Goal: Information Seeking & Learning: Understand process/instructions

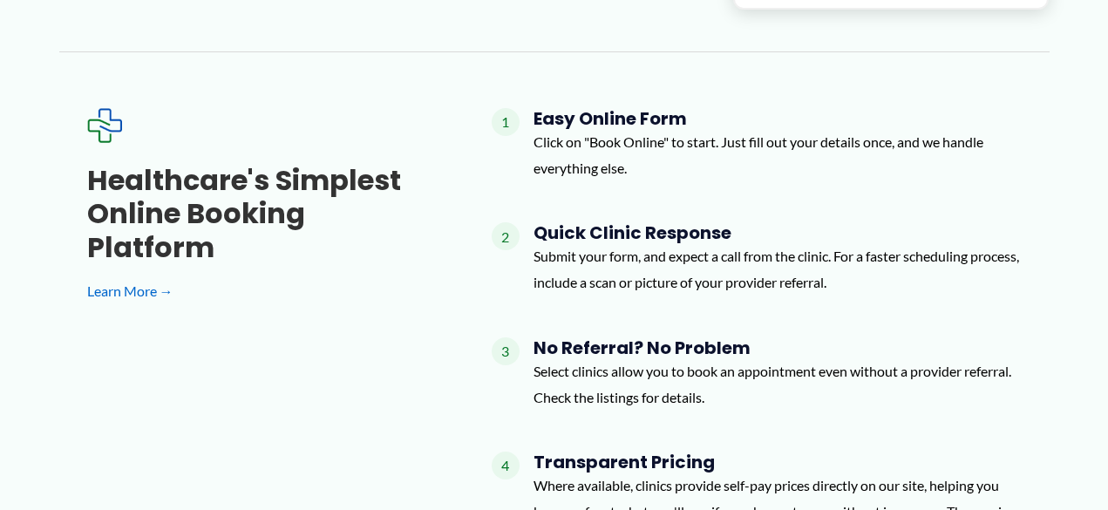
scroll to position [1480, 0]
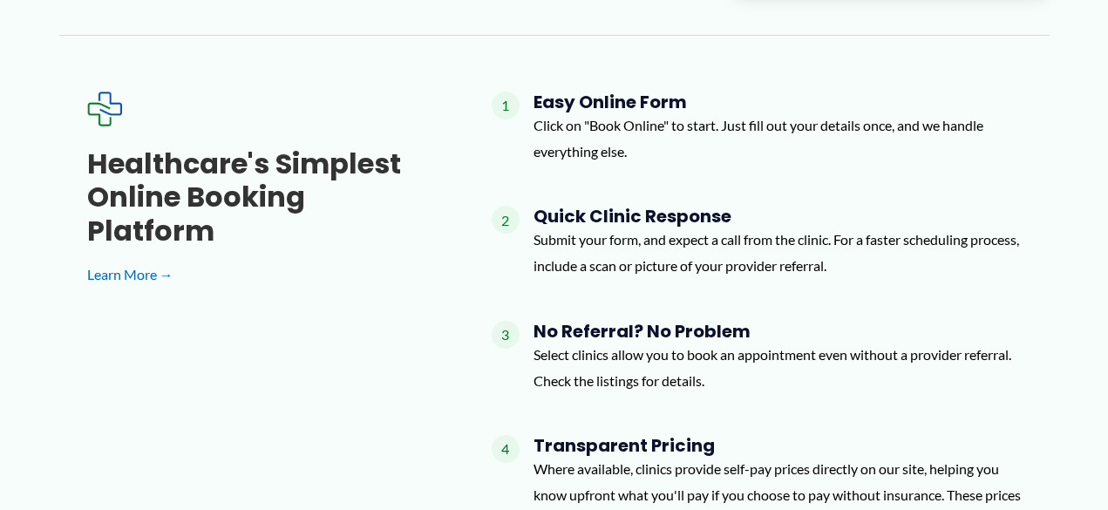
click at [630, 278] on p "Submit your form, and expect a call from the clinic. For a faster scheduling pr…" at bounding box center [777, 252] width 488 height 51
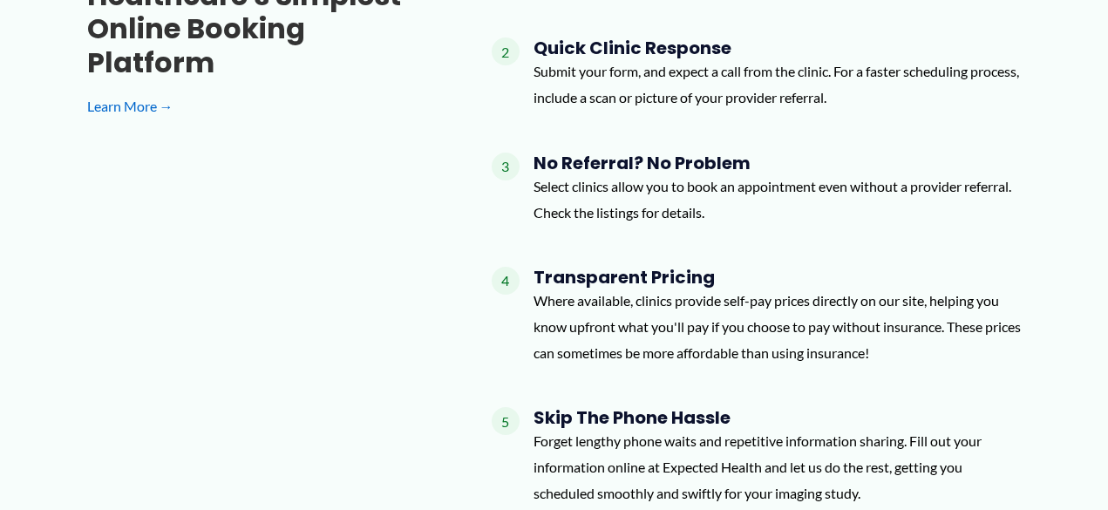
scroll to position [1649, 0]
click at [632, 313] on p "Where available, clinics provide self-pay prices directly on our site, helping …" at bounding box center [777, 326] width 488 height 78
click at [668, 366] on div "Transparent Pricing Where available, clinics provide self-pay prices directly o…" at bounding box center [777, 322] width 488 height 112
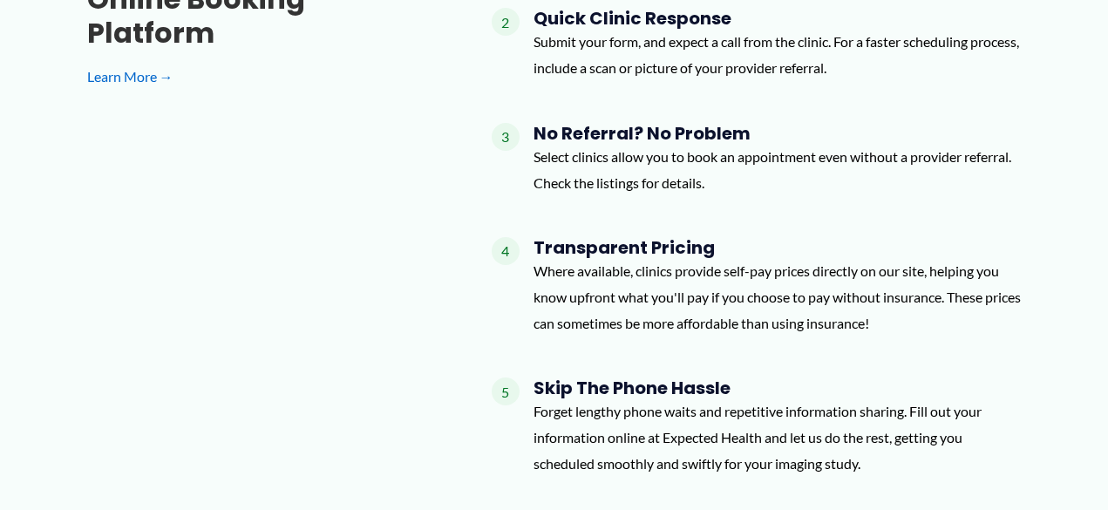
scroll to position [1694, 0]
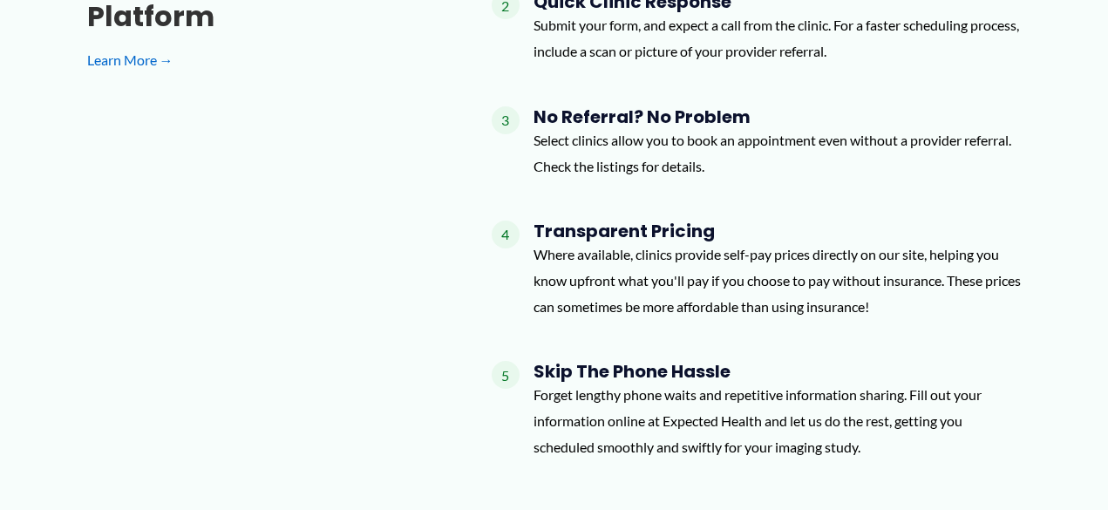
click at [674, 301] on p "Where available, clinics provide self-pay prices directly on our site, helping …" at bounding box center [777, 280] width 488 height 78
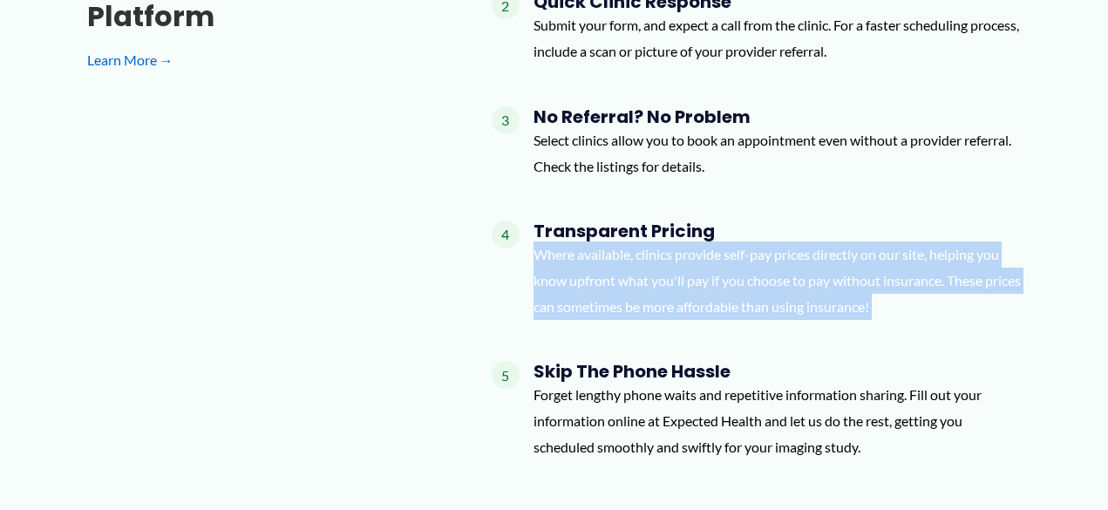
click at [674, 301] on p "Where available, clinics provide self-pay prices directly on our site, helping …" at bounding box center [777, 280] width 488 height 78
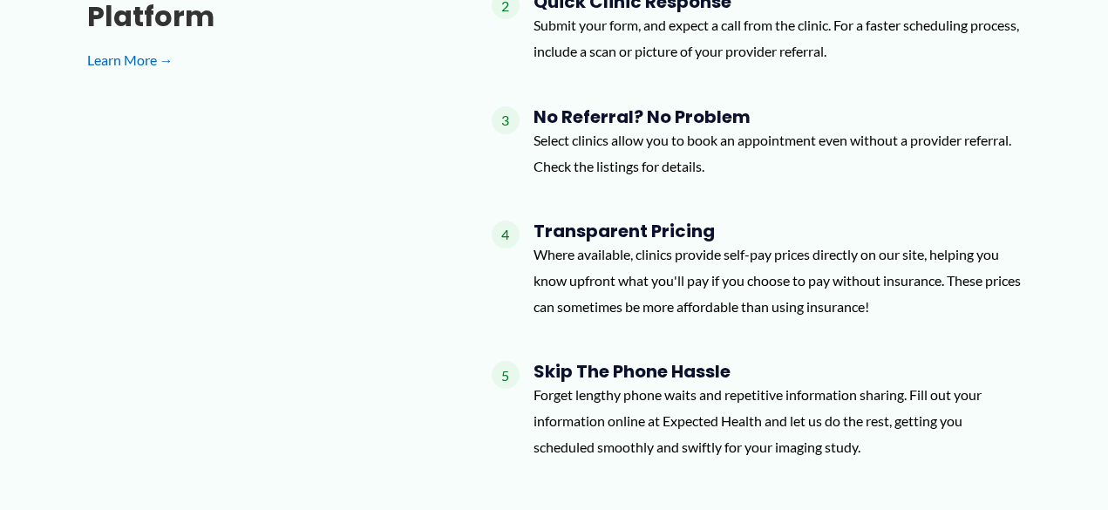
click at [674, 301] on p "Where available, clinics provide self-pay prices directly on our site, helping …" at bounding box center [777, 280] width 488 height 78
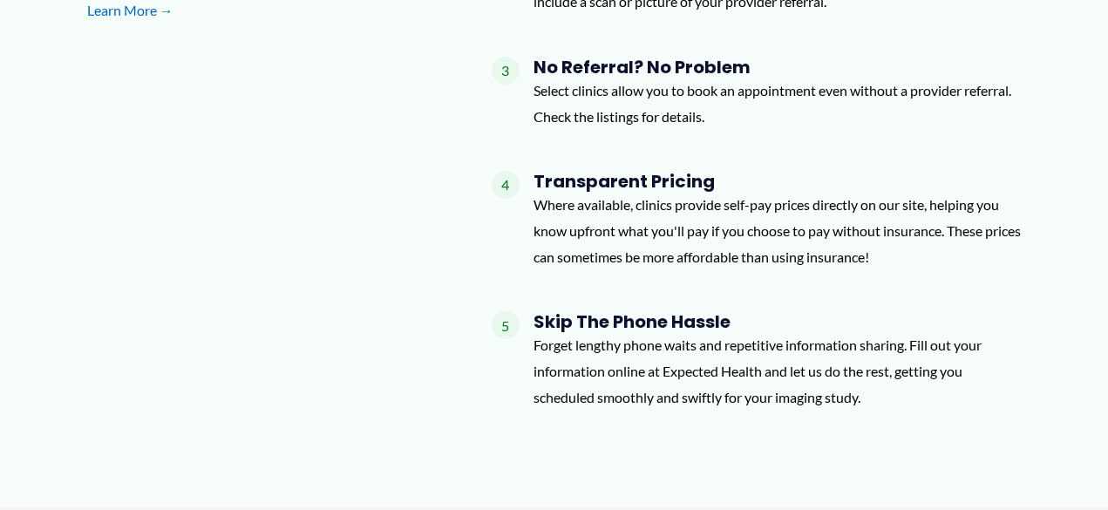
scroll to position [1715, 0]
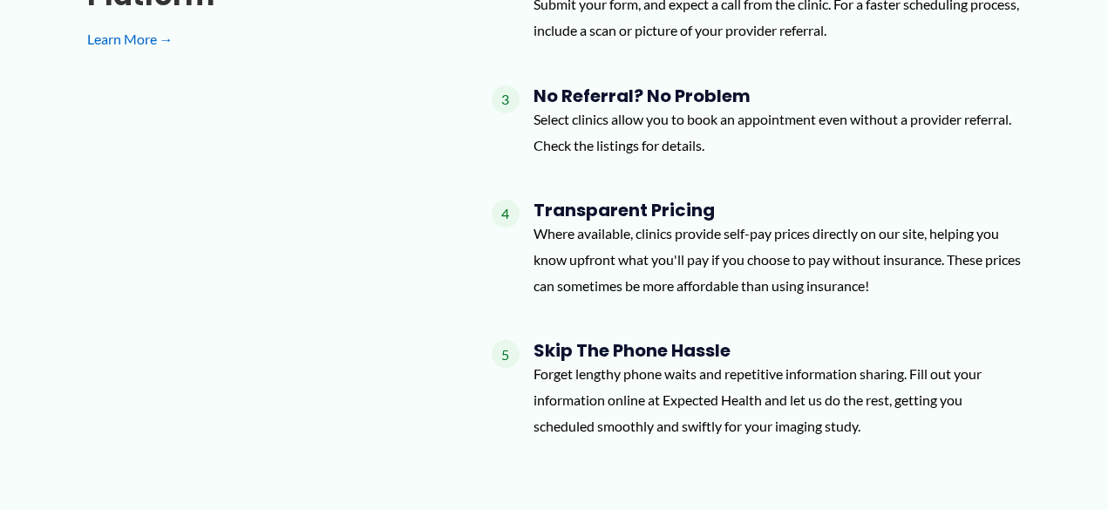
click at [674, 301] on div "Transparent Pricing Where available, clinics provide self-pay prices directly o…" at bounding box center [777, 256] width 488 height 112
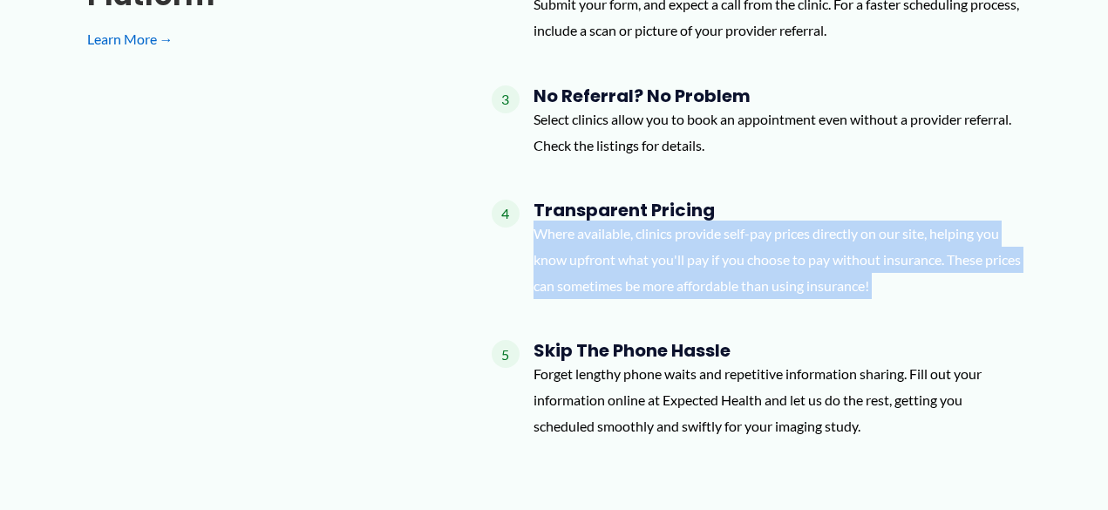
click at [674, 284] on p "Where available, clinics provide self-pay prices directly on our site, helping …" at bounding box center [777, 259] width 488 height 78
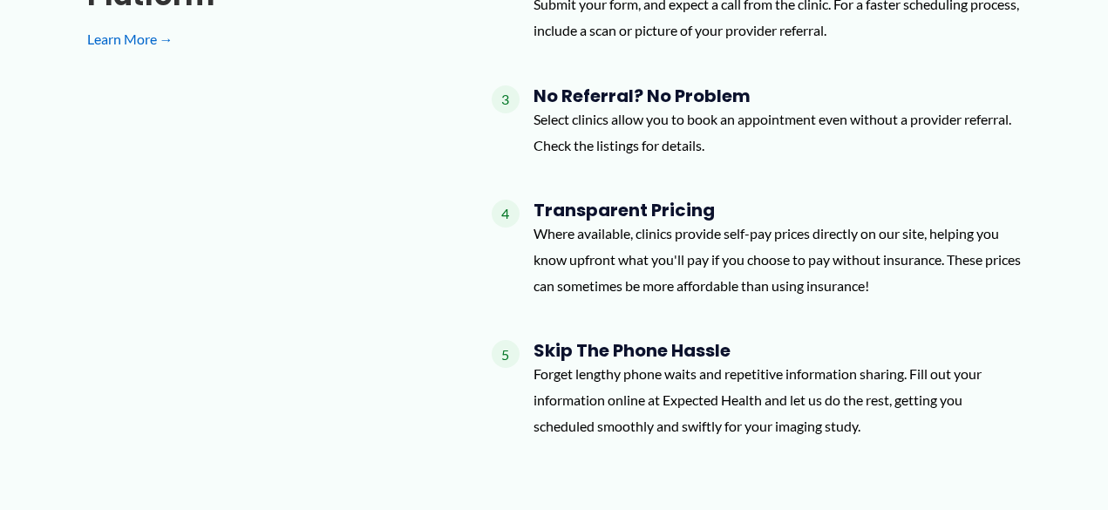
click at [674, 284] on p "Where available, clinics provide self-pay prices directly on our site, helping …" at bounding box center [777, 259] width 488 height 78
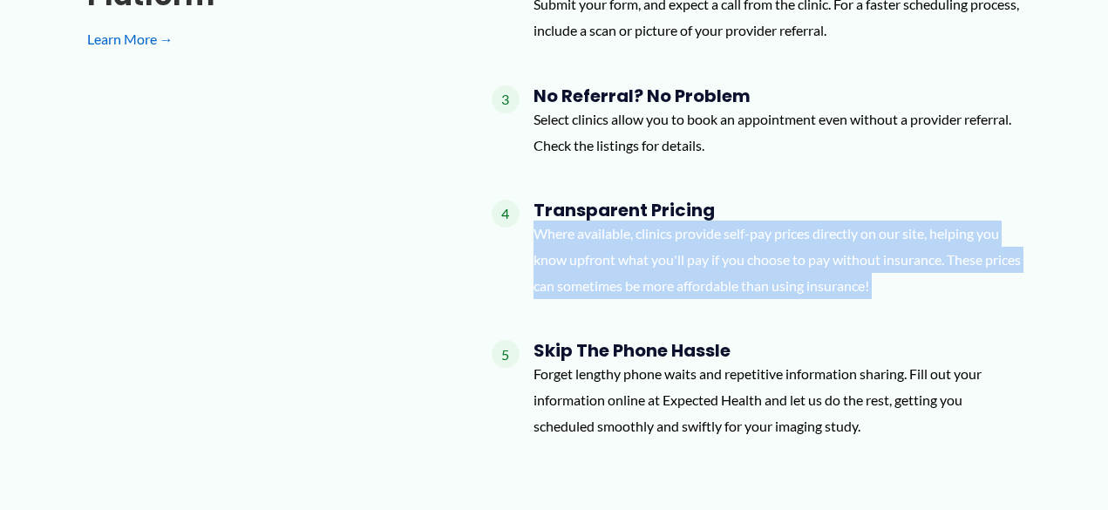
click at [674, 284] on p "Where available, clinics provide self-pay prices directly on our site, helping …" at bounding box center [777, 259] width 488 height 78
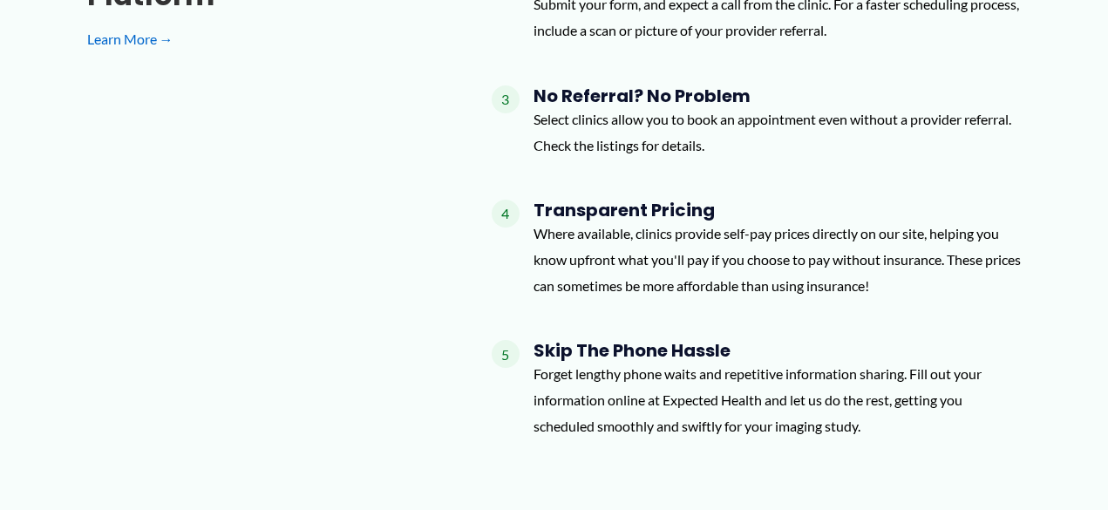
click at [674, 284] on p "Where available, clinics provide self-pay prices directly on our site, helping …" at bounding box center [777, 259] width 488 height 78
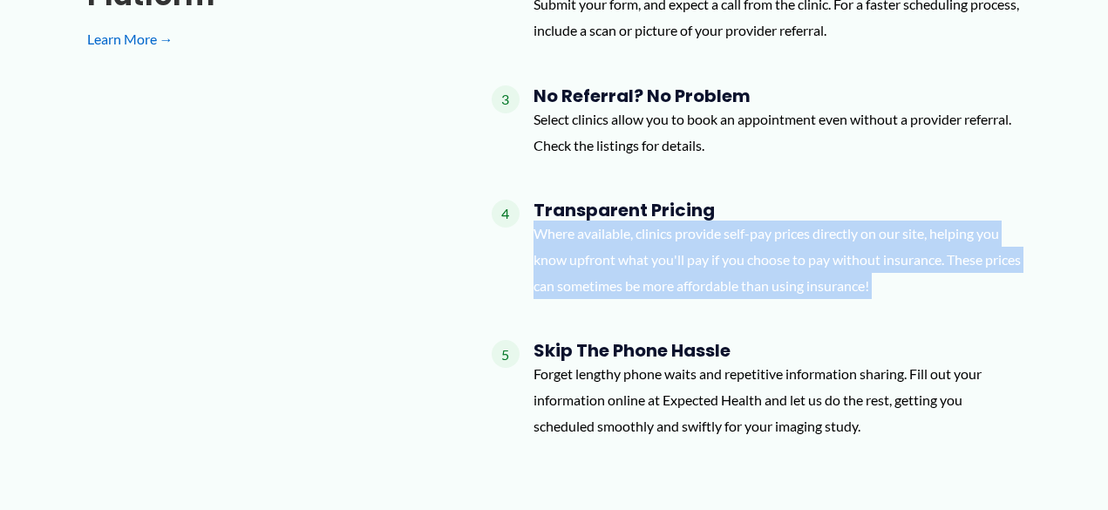
click at [674, 284] on p "Where available, clinics provide self-pay prices directly on our site, helping …" at bounding box center [777, 259] width 488 height 78
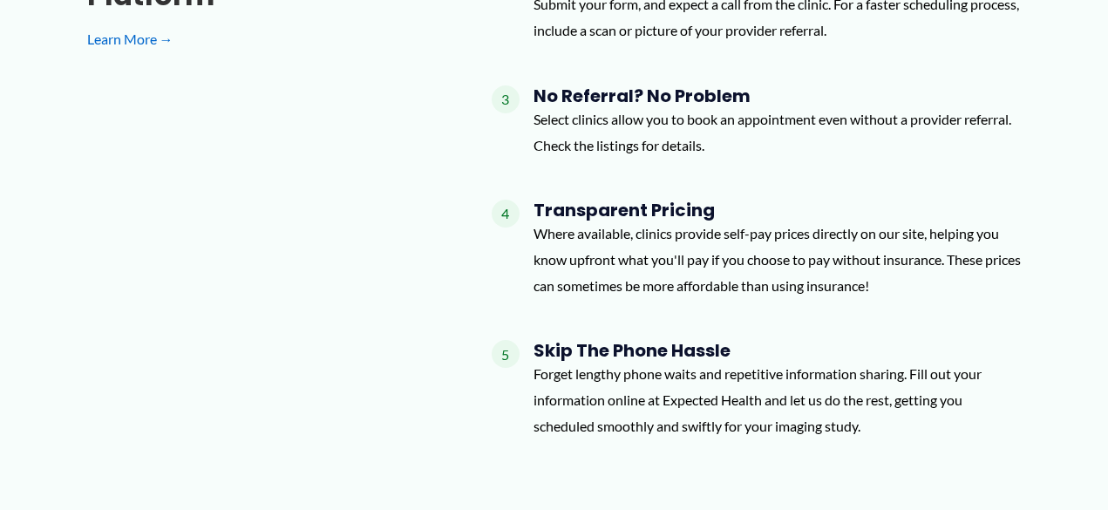
click at [651, 126] on p "Select clinics allow you to book an appointment even without a provider referra…" at bounding box center [777, 131] width 488 height 51
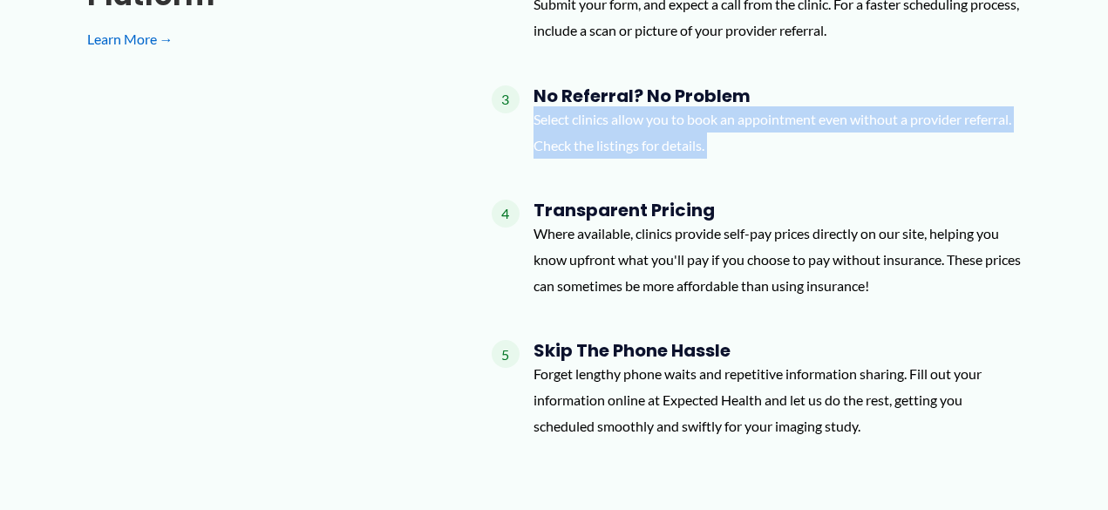
click at [651, 126] on p "Select clinics allow you to book an appointment even without a provider referra…" at bounding box center [777, 131] width 488 height 51
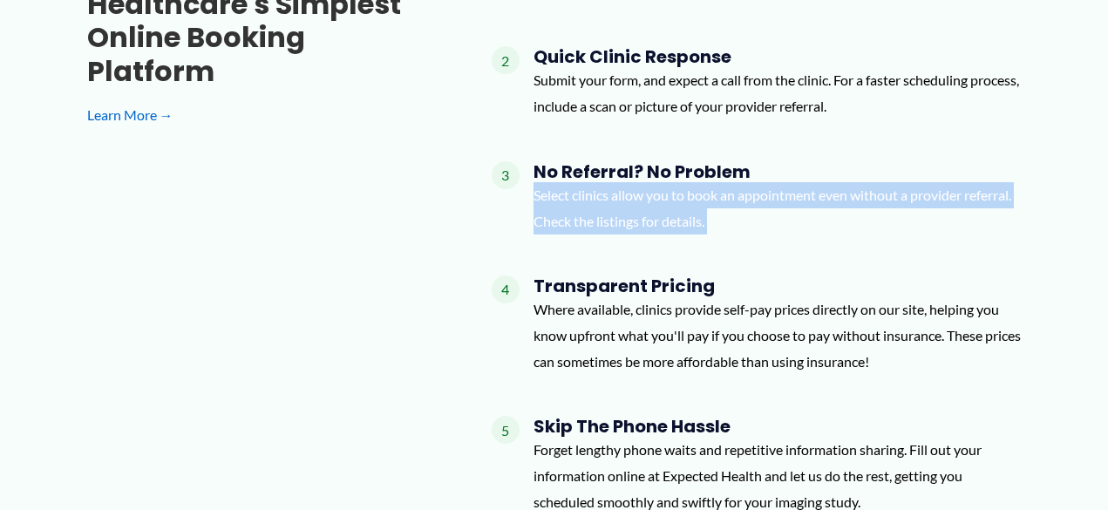
scroll to position [1636, 0]
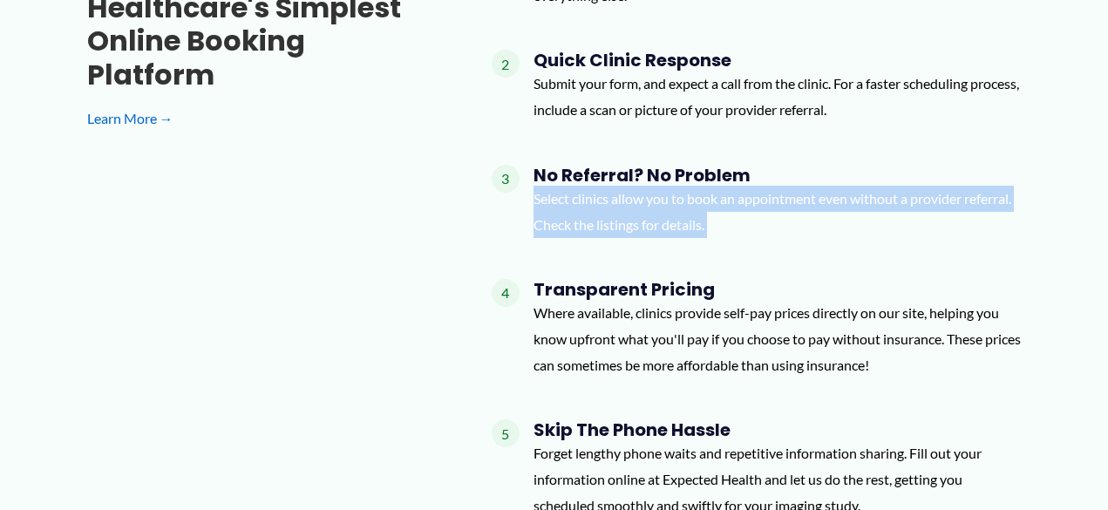
click at [654, 101] on p "Submit your form, and expect a call from the clinic. For a faster scheduling pr…" at bounding box center [777, 96] width 488 height 51
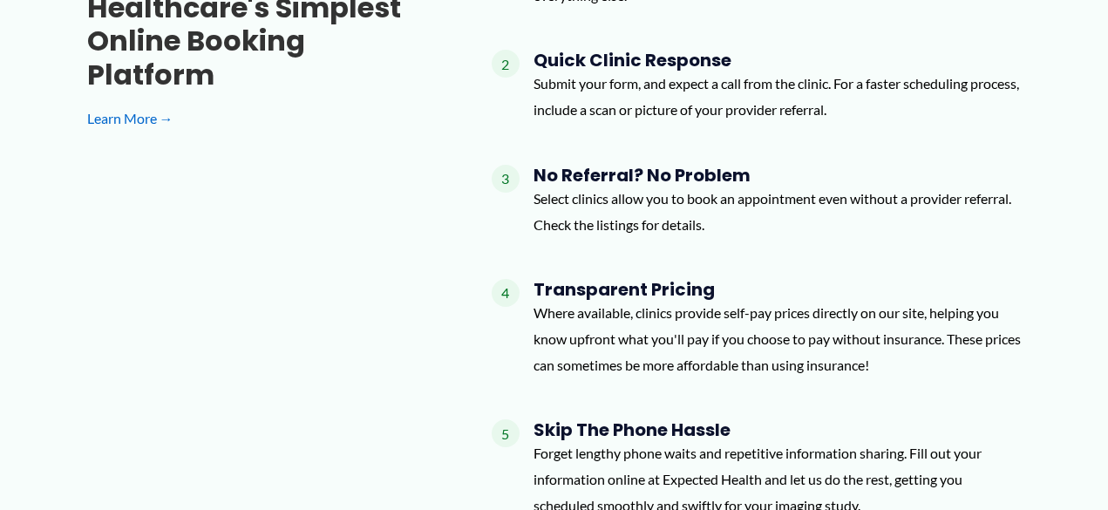
click at [654, 101] on p "Submit your form, and expect a call from the clinic. For a faster scheduling pr…" at bounding box center [777, 96] width 488 height 51
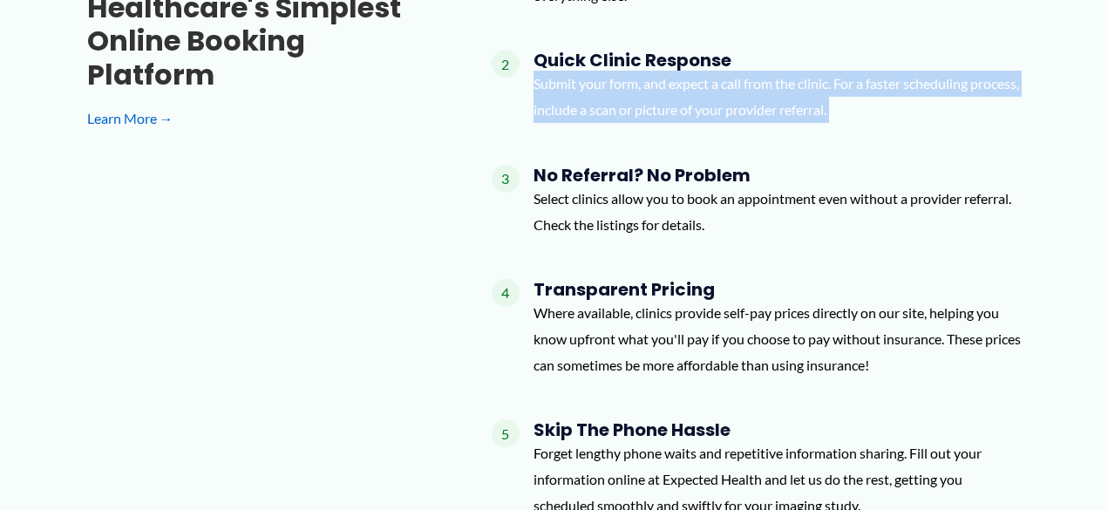
click at [654, 101] on p "Submit your form, and expect a call from the clinic. For a faster scheduling pr…" at bounding box center [777, 96] width 488 height 51
click at [654, 91] on p "Submit your form, and expect a call from the clinic. For a faster scheduling pr…" at bounding box center [777, 96] width 488 height 51
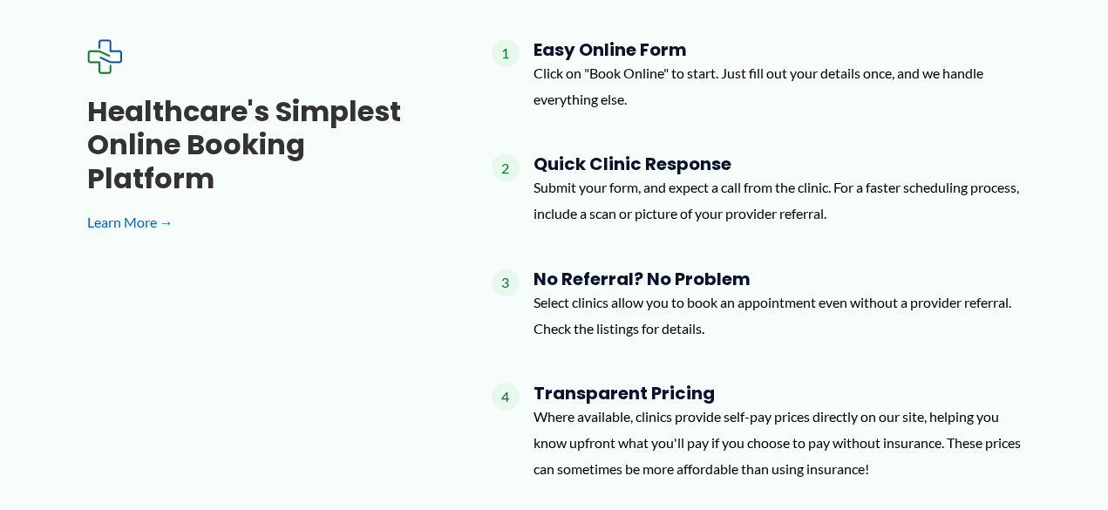
scroll to position [1531, 0]
click at [657, 78] on p "Click on "Book Online" to start. Just fill out your details once, and we handle…" at bounding box center [777, 86] width 488 height 51
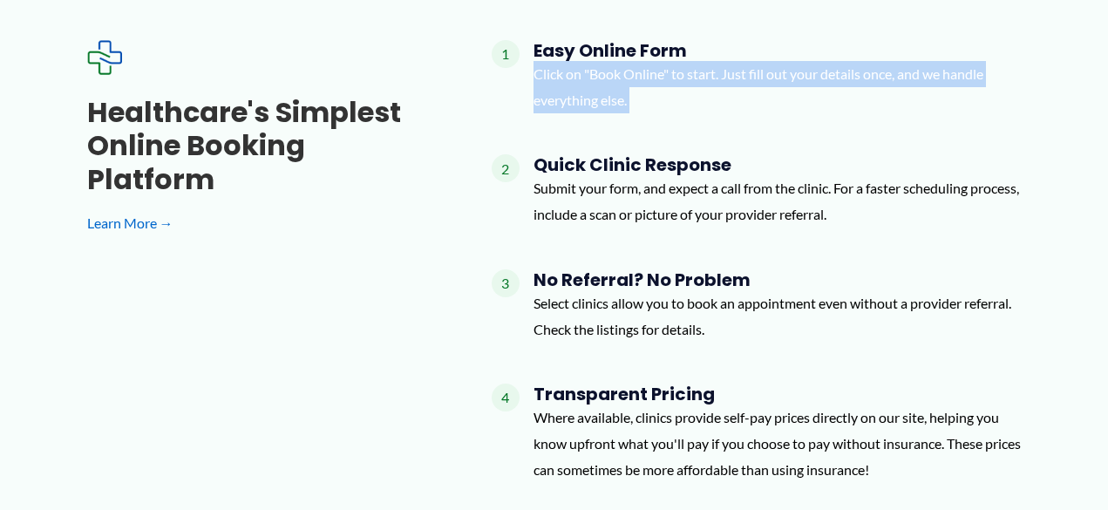
click at [653, 110] on p "Click on "Book Online" to start. Just fill out your details once, and we handle…" at bounding box center [777, 86] width 488 height 51
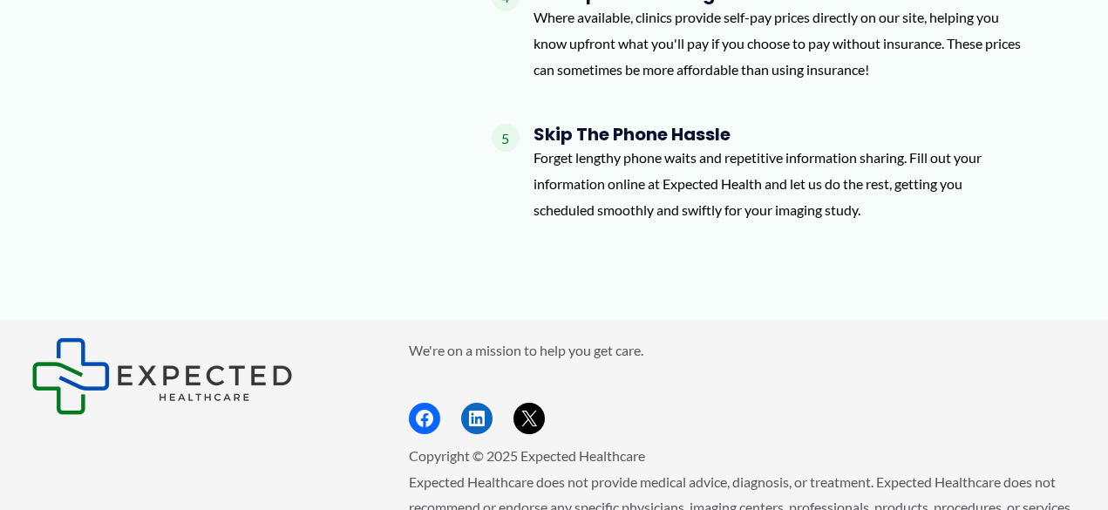
scroll to position [1934, 0]
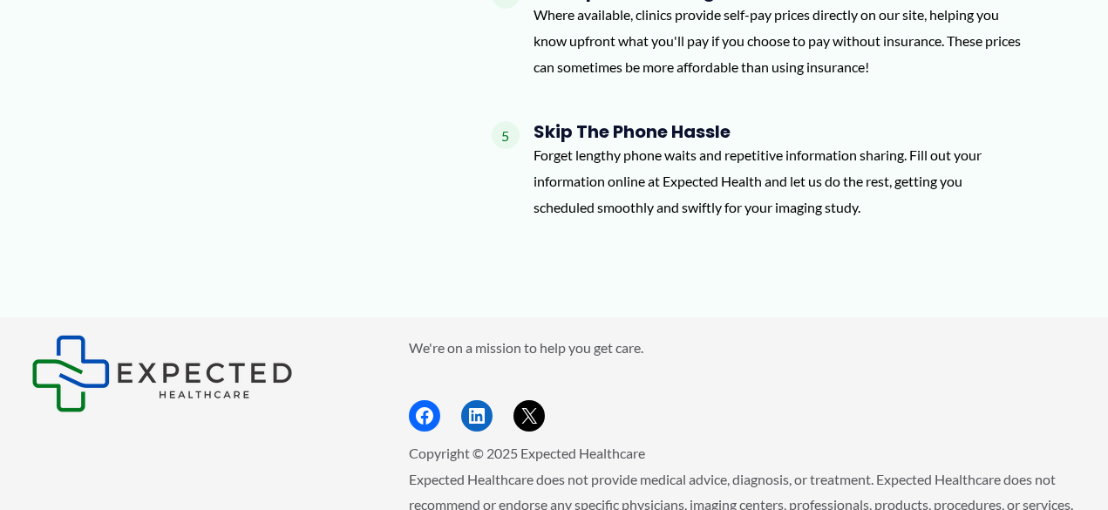
click at [639, 187] on p "Forget lengthy phone waits and repetitive information sharing. Fill out your in…" at bounding box center [777, 181] width 488 height 78
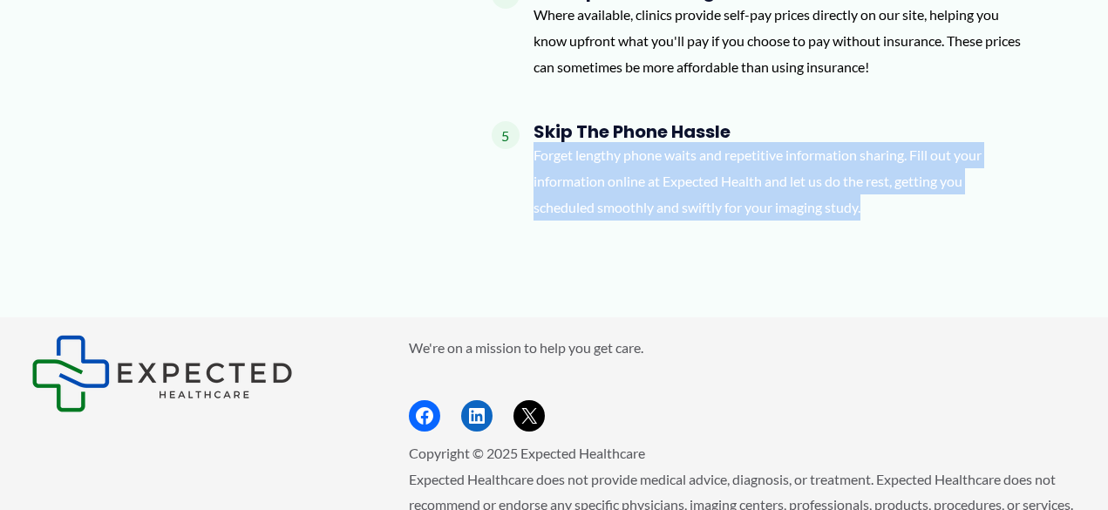
click at [662, 77] on p "Where available, clinics provide self-pay prices directly on our site, helping …" at bounding box center [777, 41] width 488 height 78
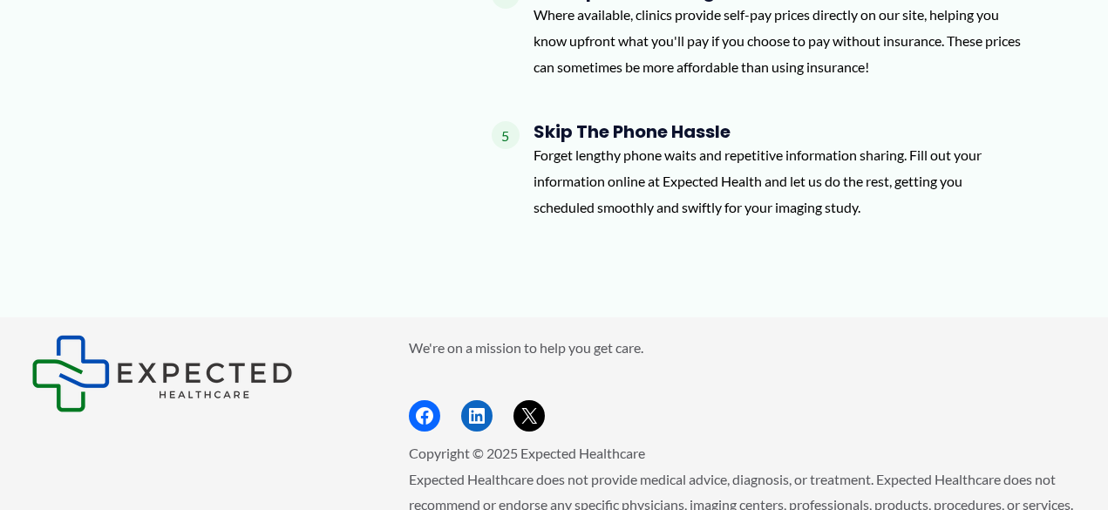
click at [662, 77] on p "Where available, clinics provide self-pay prices directly on our site, helping …" at bounding box center [777, 41] width 488 height 78
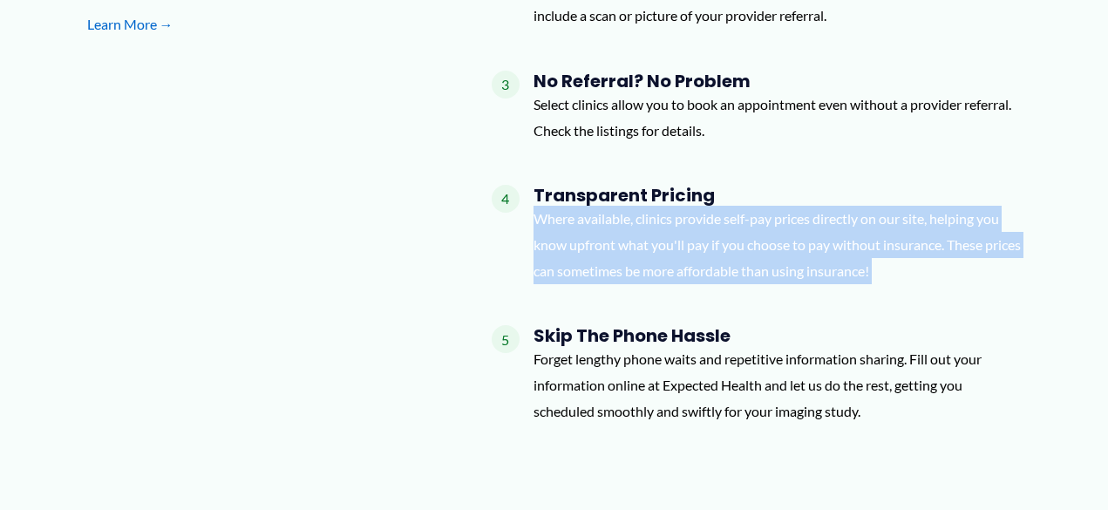
scroll to position [1684, 0]
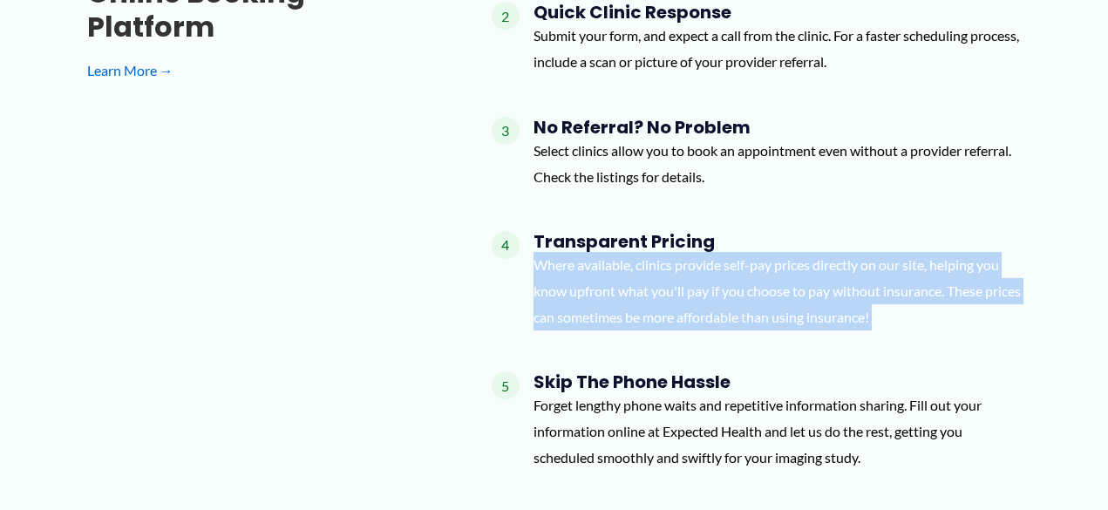
click at [655, 117] on h4 "No Referral? No Problem" at bounding box center [777, 127] width 488 height 21
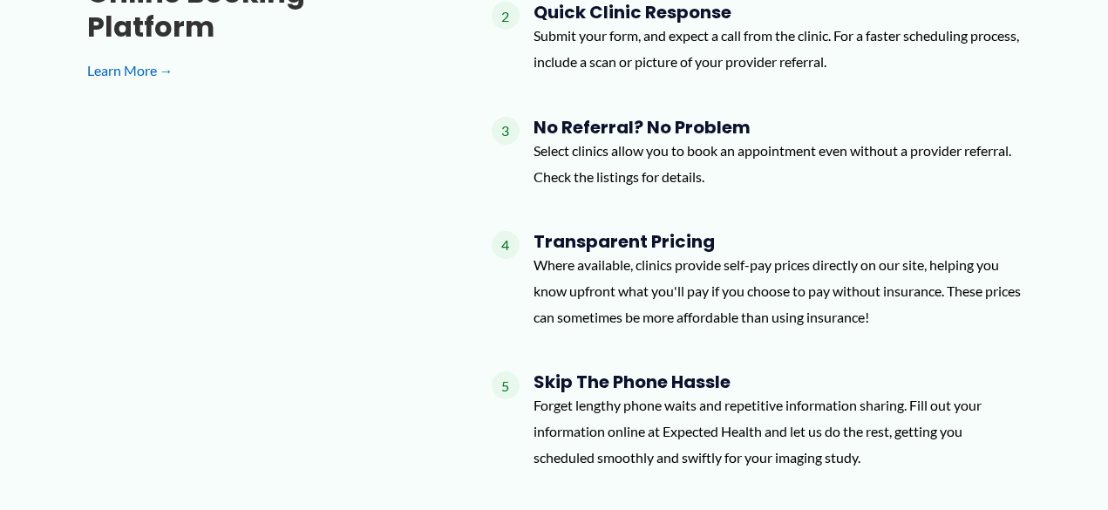
click at [655, 117] on h4 "No Referral? No Problem" at bounding box center [777, 127] width 488 height 21
click at [652, 146] on p "Select clinics allow you to book an appointment even without a provider referra…" at bounding box center [777, 163] width 488 height 51
click at [662, 51] on p "Submit your form, and expect a call from the clinic. For a faster scheduling pr…" at bounding box center [777, 48] width 488 height 51
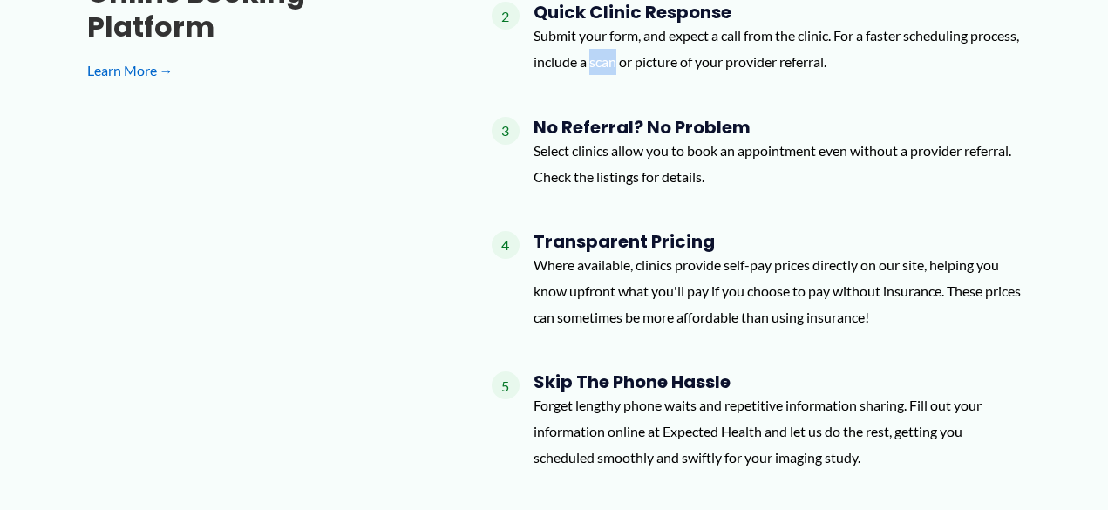
click at [662, 51] on p "Submit your form, and expect a call from the clinic. For a faster scheduling pr…" at bounding box center [777, 48] width 488 height 51
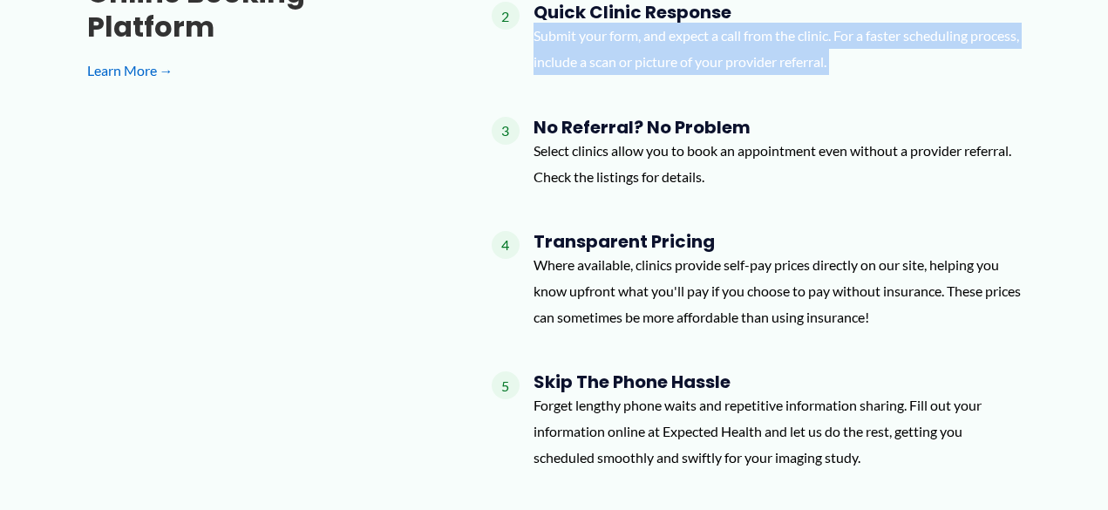
click at [662, 51] on p "Submit your form, and expect a call from the clinic. For a faster scheduling pr…" at bounding box center [777, 48] width 488 height 51
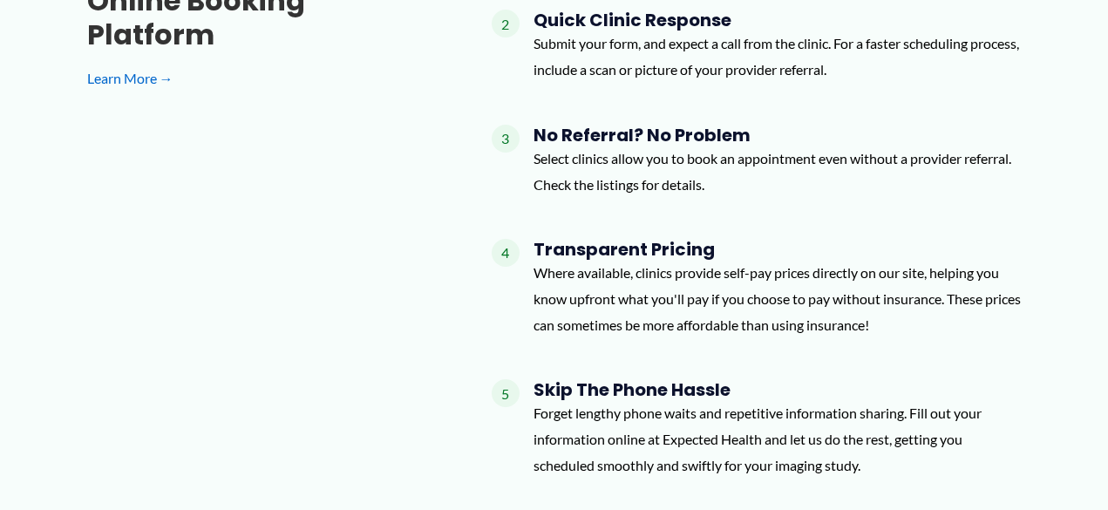
scroll to position [2110, 0]
